Goal: Task Accomplishment & Management: Manage account settings

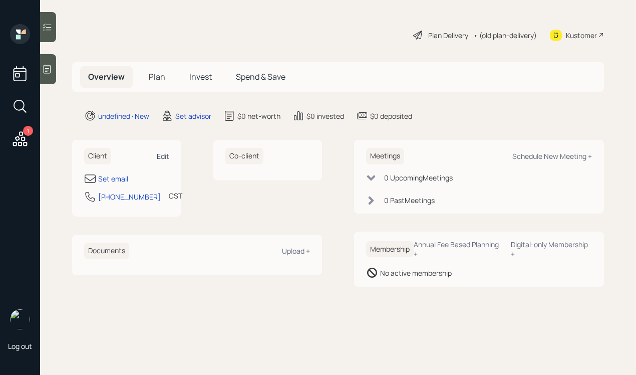
click at [163, 155] on div "Edit" at bounding box center [163, 156] width 13 height 10
select select "America/[GEOGRAPHIC_DATA]"
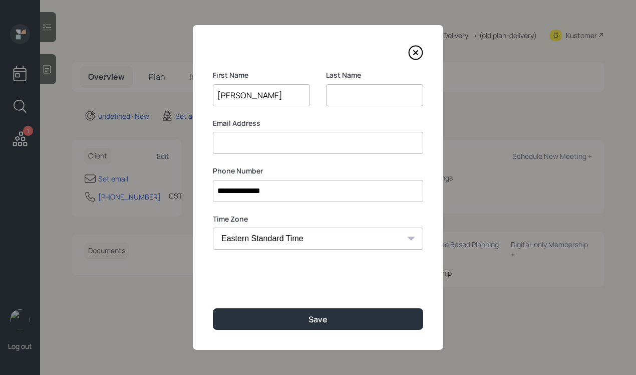
type input "[PERSON_NAME]"
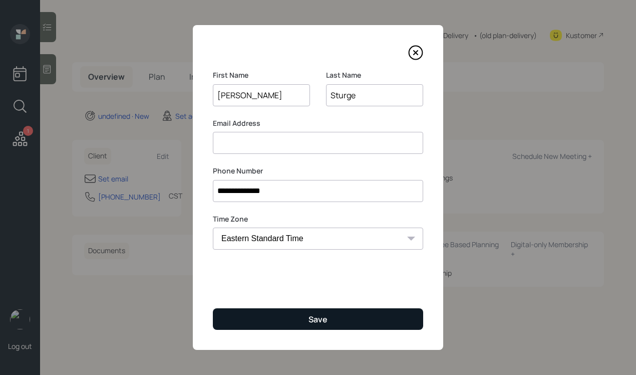
type input "Sturge"
click at [283, 318] on button "Save" at bounding box center [318, 319] width 210 height 22
